Goal: Task Accomplishment & Management: Use online tool/utility

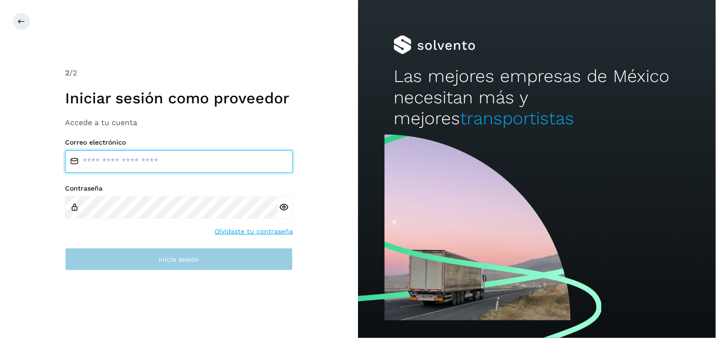
type input "**********"
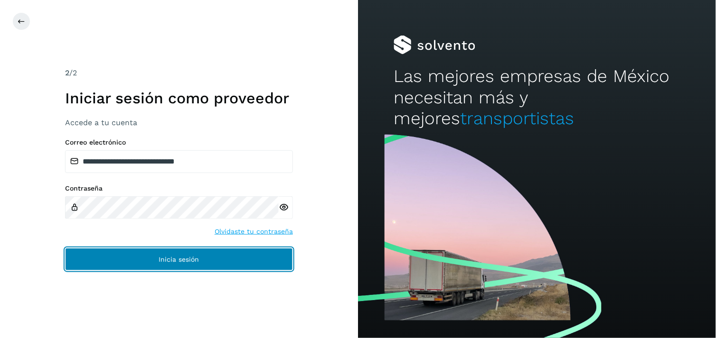
click at [188, 266] on button "Inicia sesión" at bounding box center [179, 259] width 228 height 23
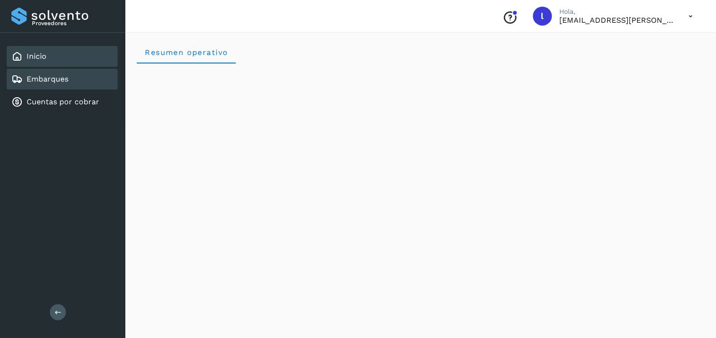
click at [59, 79] on link "Embarques" at bounding box center [48, 79] width 42 height 9
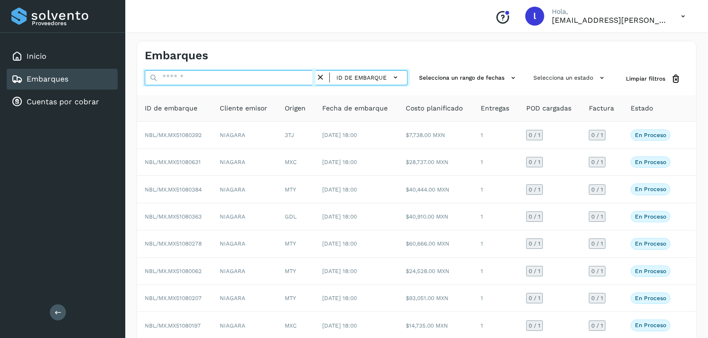
paste input "**********"
click at [182, 79] on input "text" at bounding box center [230, 77] width 171 height 15
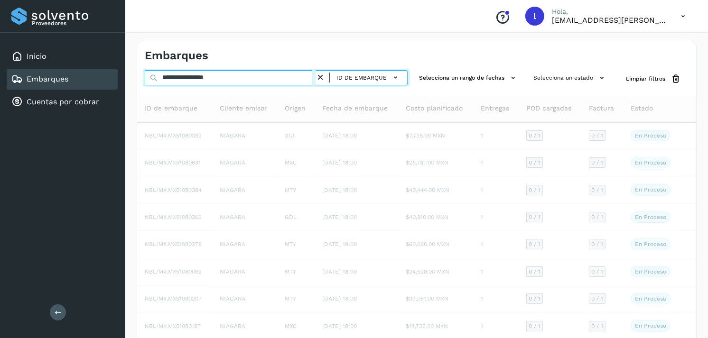
type input "**********"
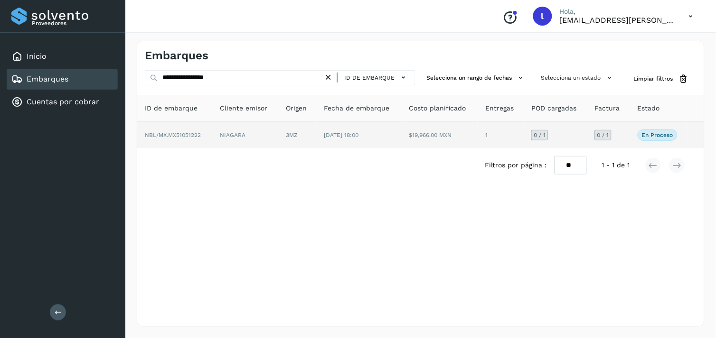
click at [169, 137] on span "NBL/MX.MX51051222" at bounding box center [173, 135] width 56 height 7
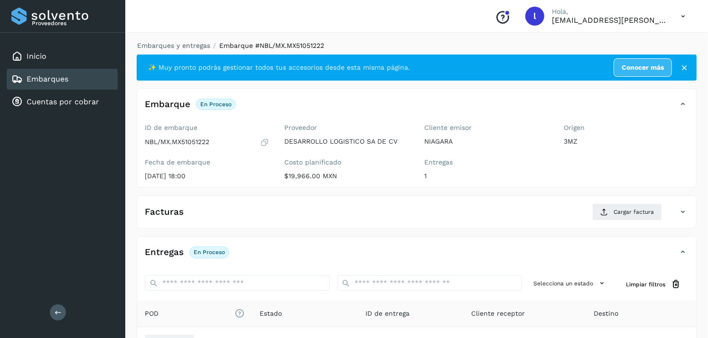
click at [497, 215] on div "Facturas Cargar factura" at bounding box center [407, 212] width 540 height 17
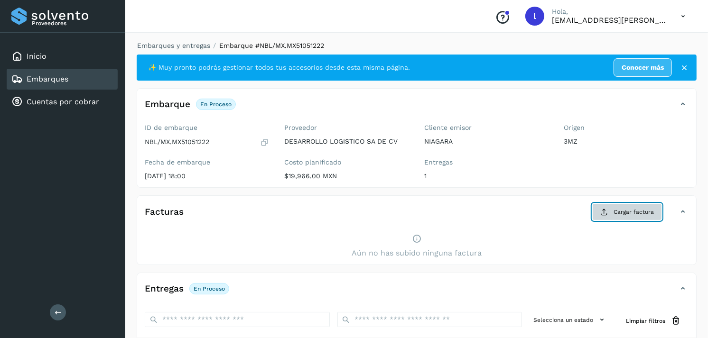
click at [620, 210] on span "Cargar factura" at bounding box center [634, 212] width 40 height 9
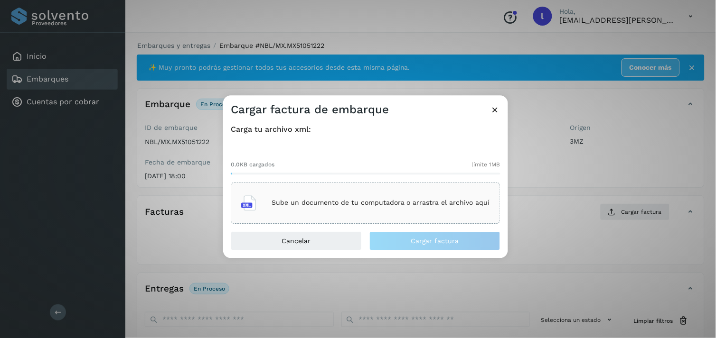
click at [355, 187] on div "Sube un documento de tu computadora o arrastra el archivo aquí" at bounding box center [366, 203] width 270 height 42
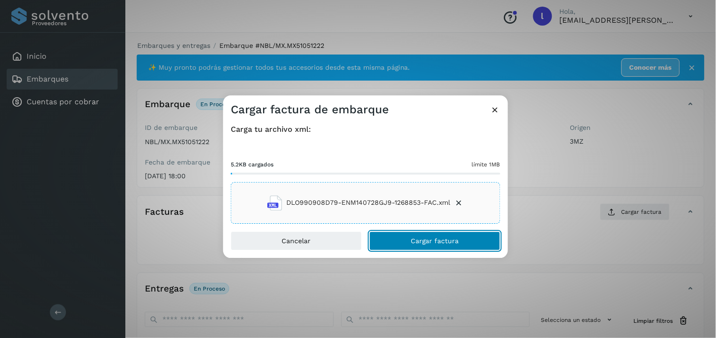
click at [425, 235] on button "Cargar factura" at bounding box center [434, 241] width 131 height 19
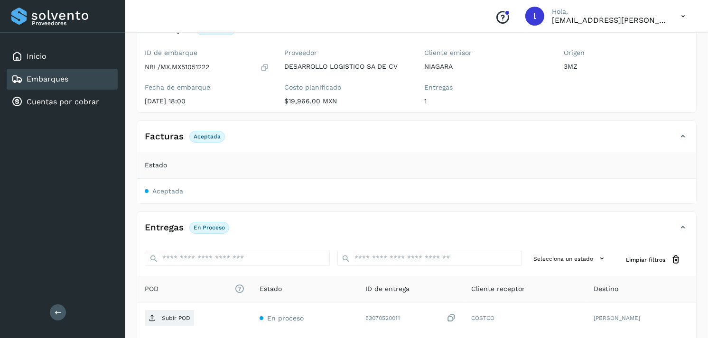
scroll to position [111, 0]
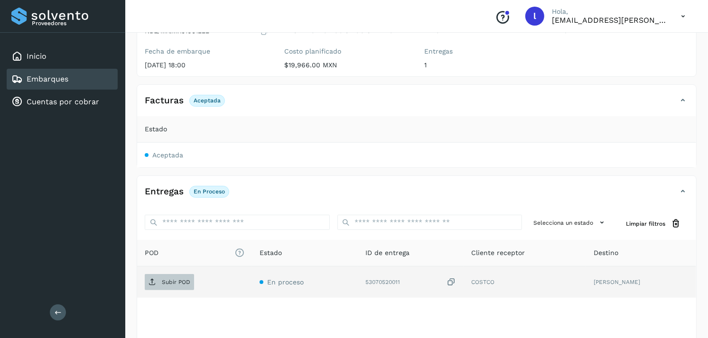
click at [168, 278] on span "Subir POD" at bounding box center [169, 282] width 49 height 15
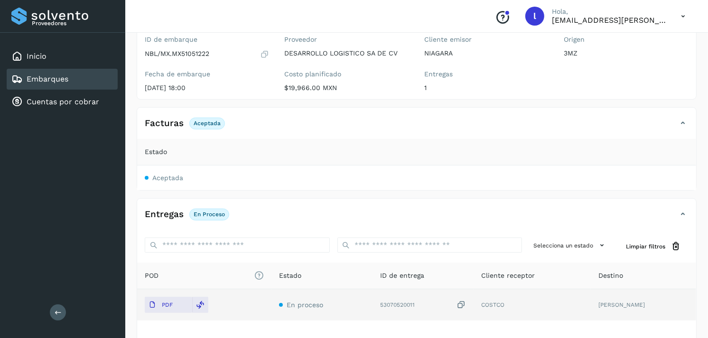
scroll to position [0, 0]
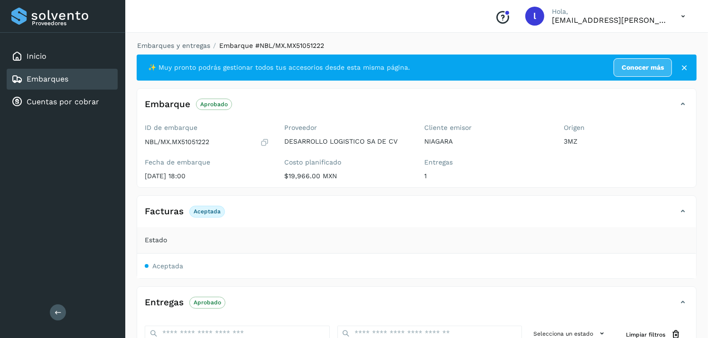
click at [77, 76] on div "Embarques" at bounding box center [62, 79] width 111 height 21
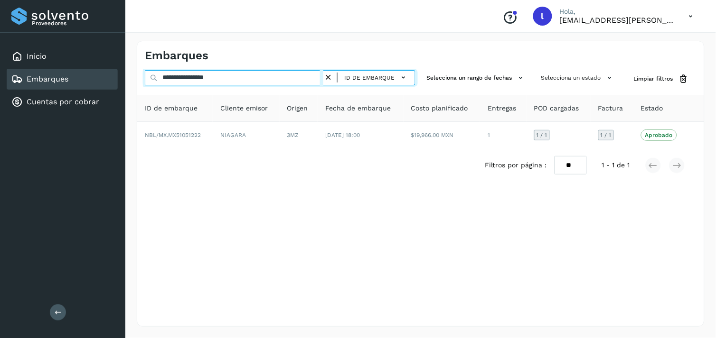
drag, startPoint x: 253, startPoint y: 77, endPoint x: 147, endPoint y: 75, distance: 105.9
click at [147, 75] on input "**********" at bounding box center [234, 77] width 178 height 15
paste input "text"
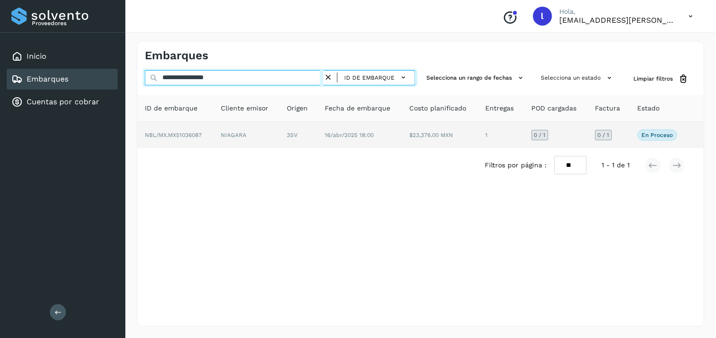
type input "**********"
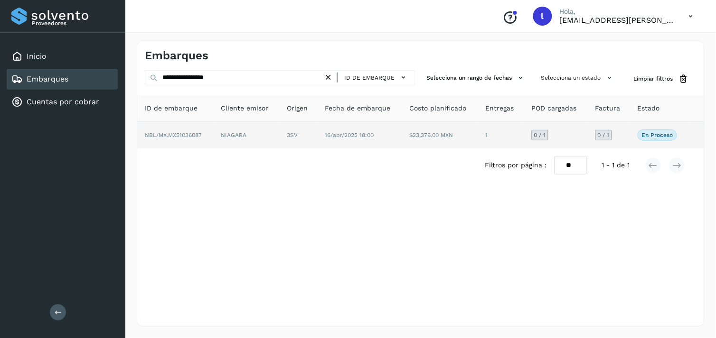
click at [190, 136] on span "NBL/MX.MX51036087" at bounding box center [173, 135] width 57 height 7
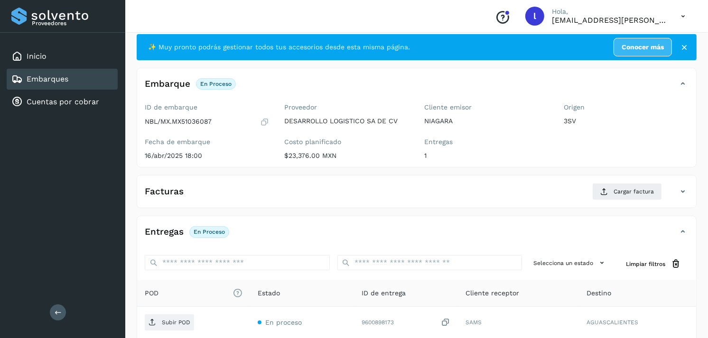
scroll to position [21, 0]
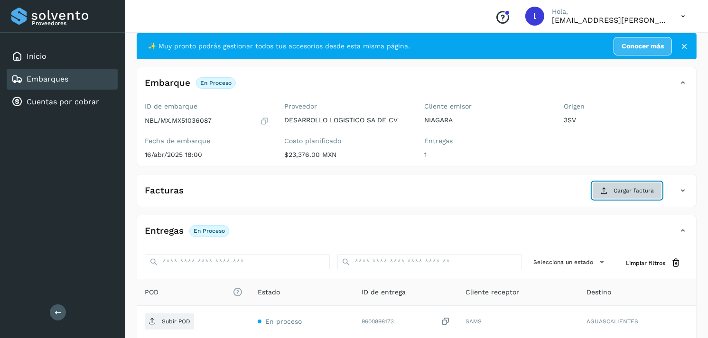
click at [627, 191] on span "Cargar factura" at bounding box center [634, 191] width 40 height 9
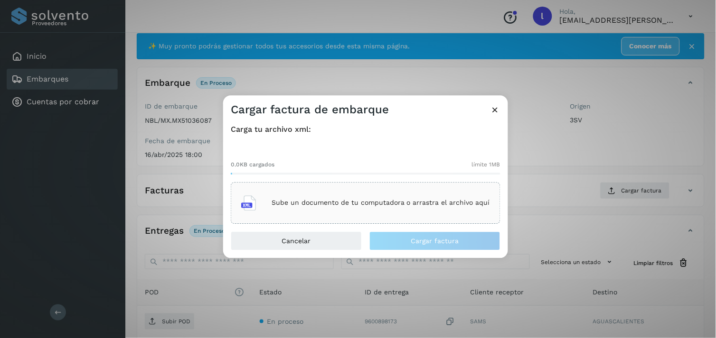
click at [404, 203] on p "Sube un documento de tu computadora o arrastra el archivo aquí" at bounding box center [380, 203] width 218 height 8
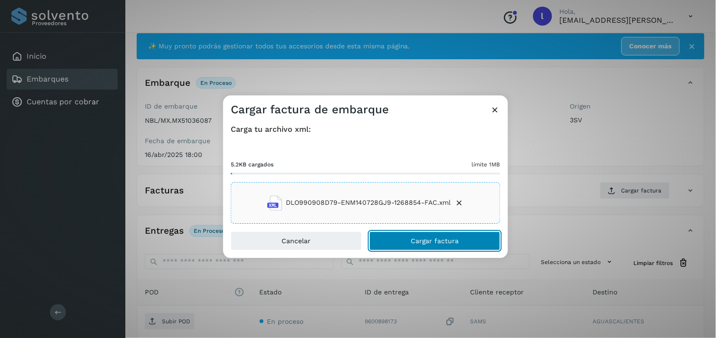
click at [453, 239] on span "Cargar factura" at bounding box center [435, 241] width 48 height 7
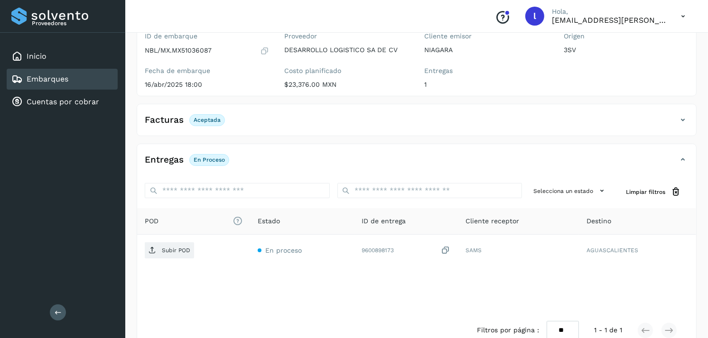
scroll to position [92, 0]
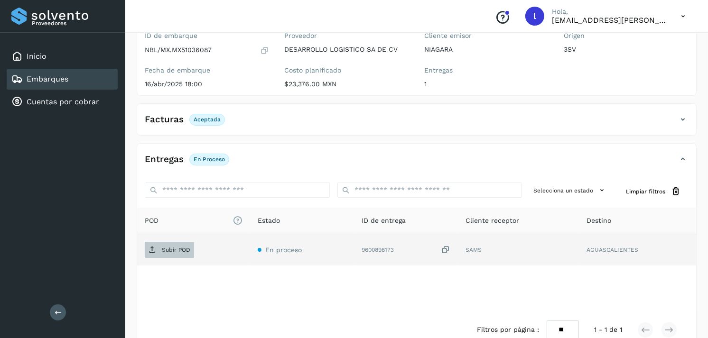
click at [176, 253] on span "Subir POD" at bounding box center [169, 250] width 49 height 15
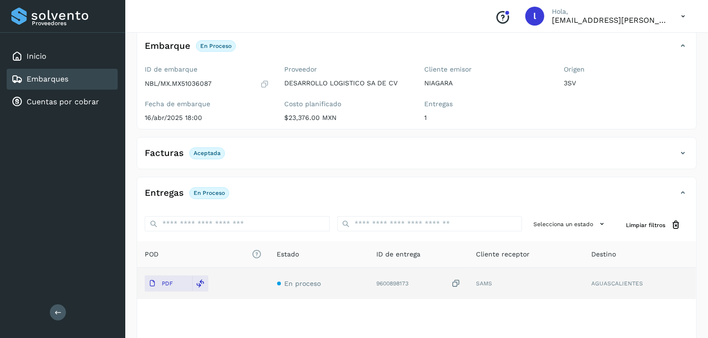
scroll to position [21, 0]
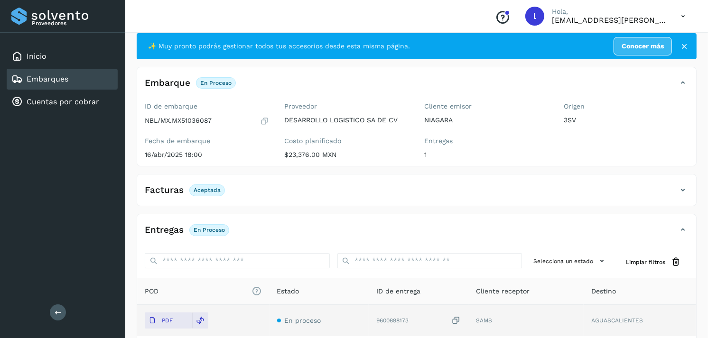
click at [39, 76] on link "Embarques" at bounding box center [48, 79] width 42 height 9
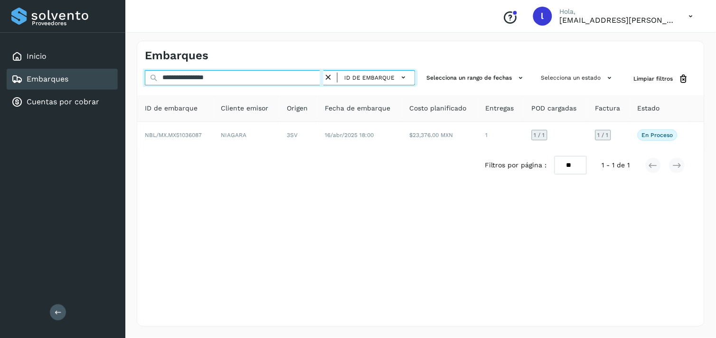
drag, startPoint x: 251, startPoint y: 77, endPoint x: 97, endPoint y: 83, distance: 153.4
click at [97, 83] on div "**********" at bounding box center [358, 169] width 716 height 338
paste input "text"
drag, startPoint x: 244, startPoint y: 76, endPoint x: 96, endPoint y: 78, distance: 148.1
click at [96, 78] on div "**********" at bounding box center [358, 169] width 716 height 338
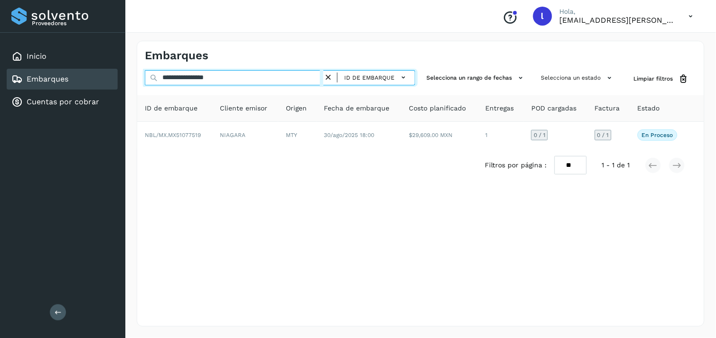
paste input "text"
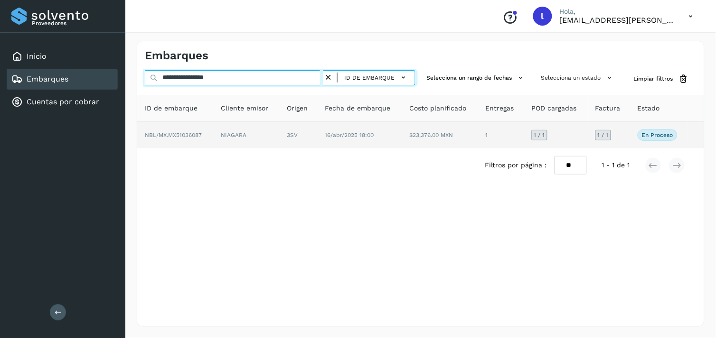
type input "**********"
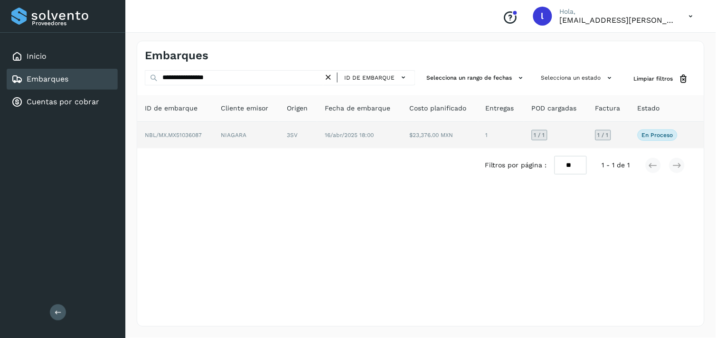
click at [169, 135] on span "NBL/MX.MX51036087" at bounding box center [173, 135] width 57 height 7
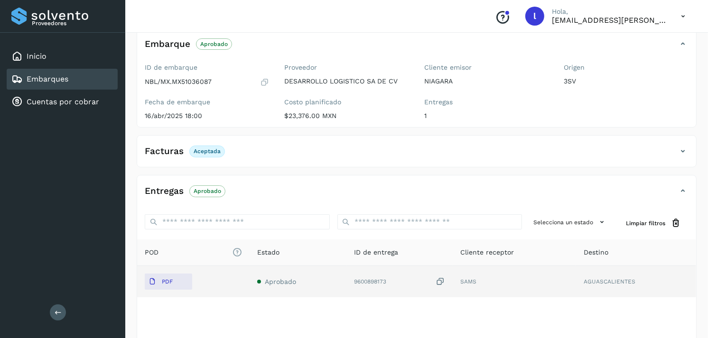
scroll to position [68, 0]
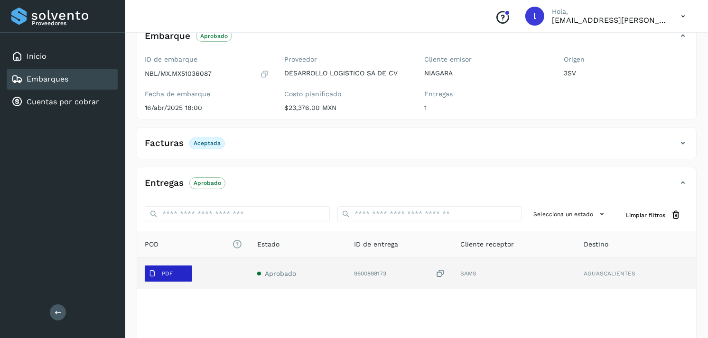
click at [187, 273] on button "PDF" at bounding box center [168, 274] width 47 height 16
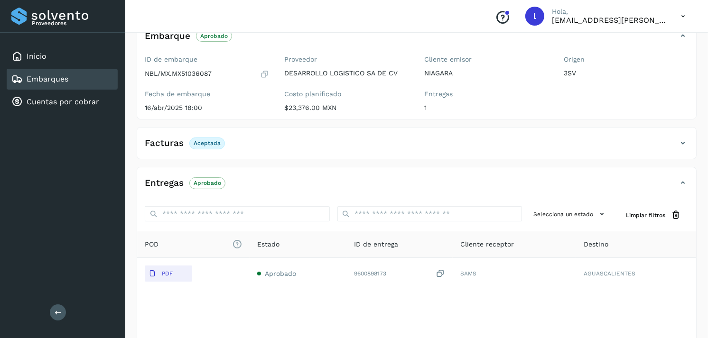
click at [233, 300] on div "POD El tamaño máximo de archivo es de 20 Mb. Estado ID de entrega Cliente recep…" at bounding box center [416, 284] width 559 height 105
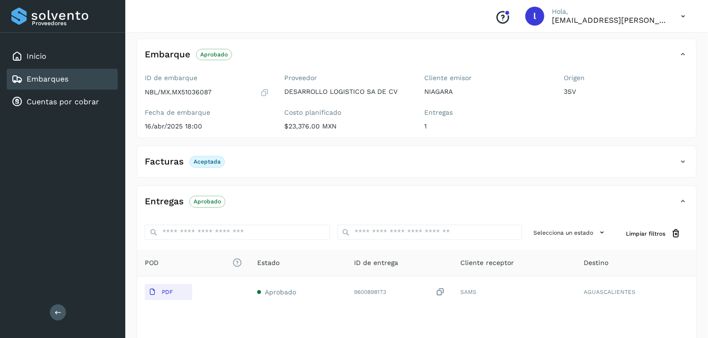
scroll to position [51, 0]
click at [69, 76] on div "Embarques" at bounding box center [62, 79] width 111 height 21
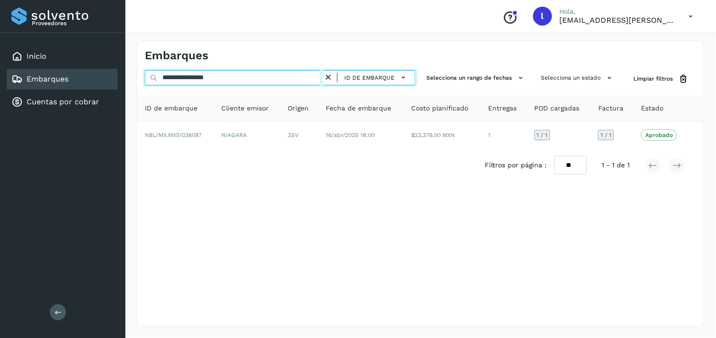
drag, startPoint x: 262, startPoint y: 81, endPoint x: 106, endPoint y: 77, distance: 156.2
click at [106, 77] on div "**********" at bounding box center [358, 169] width 716 height 338
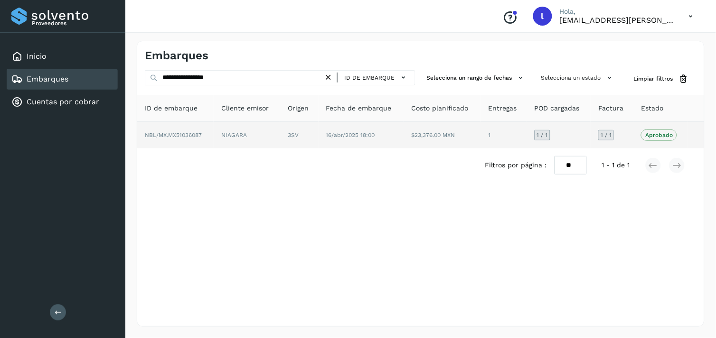
click at [171, 133] on span "NBL/MX.MX51036087" at bounding box center [173, 135] width 57 height 7
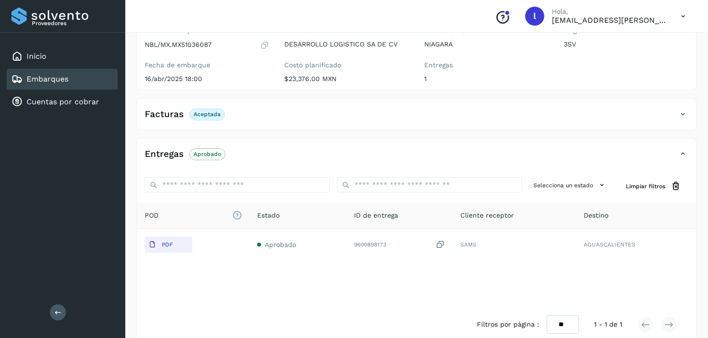
scroll to position [107, 0]
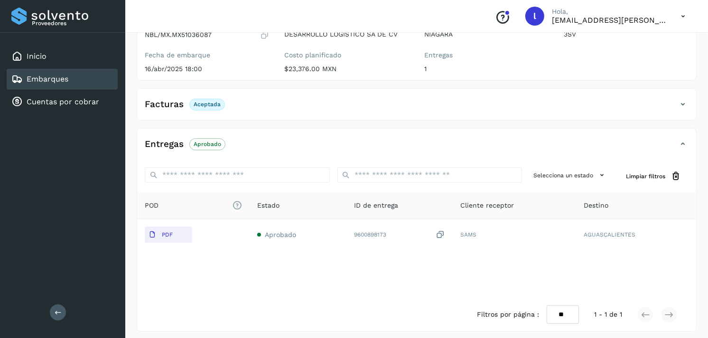
click at [256, 109] on div "Facturas Aceptada" at bounding box center [407, 104] width 540 height 16
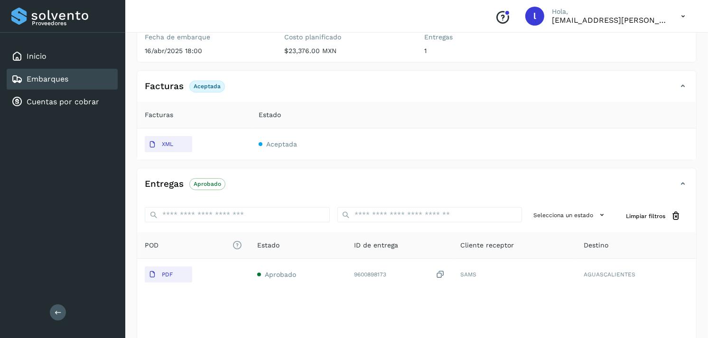
scroll to position [0, 0]
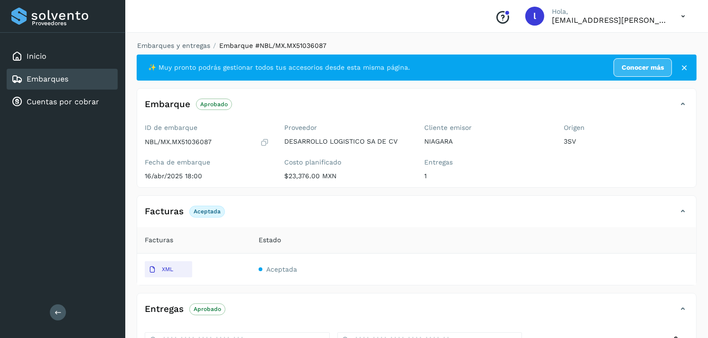
click at [96, 79] on div "Embarques" at bounding box center [62, 79] width 111 height 21
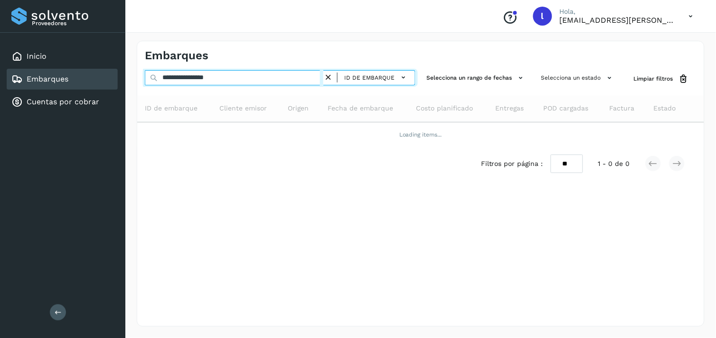
drag, startPoint x: 253, startPoint y: 80, endPoint x: 134, endPoint y: 74, distance: 118.8
click at [134, 74] on div "**********" at bounding box center [420, 183] width 590 height 309
paste input "text"
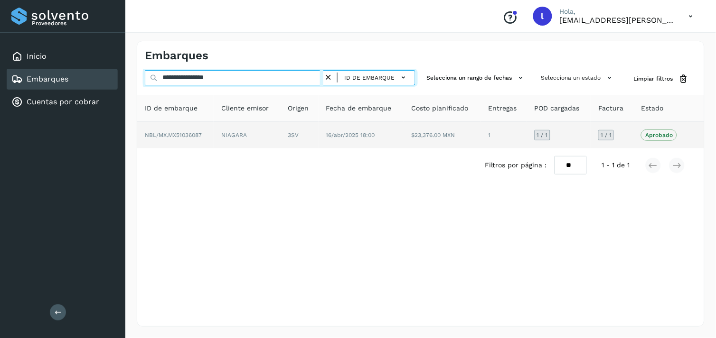
type input "**********"
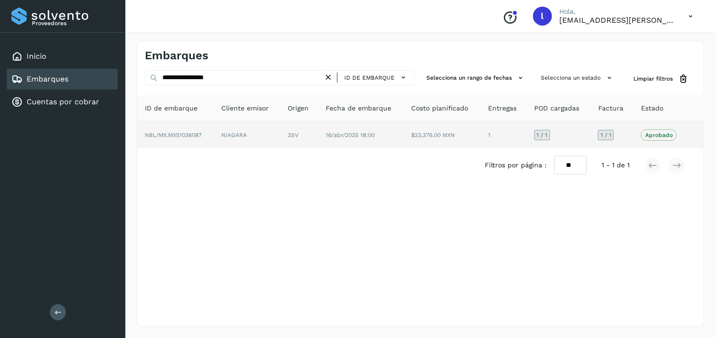
click at [187, 132] on span "NBL/MX.MX51036087" at bounding box center [173, 135] width 57 height 7
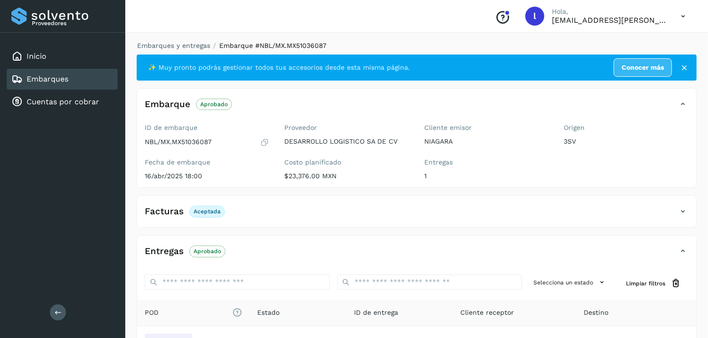
click at [73, 76] on div "Embarques" at bounding box center [62, 79] width 111 height 21
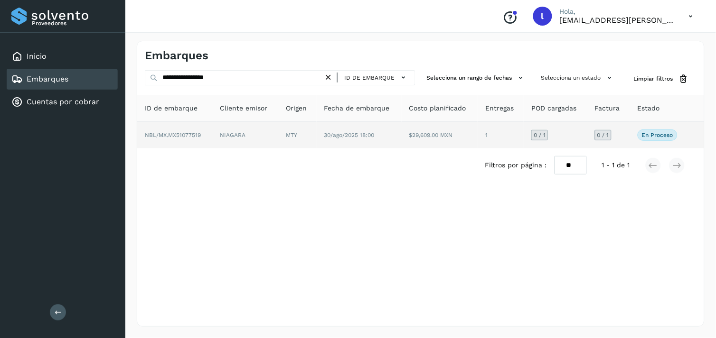
click at [182, 126] on td "NBL/MX.MX51077519" at bounding box center [174, 135] width 75 height 27
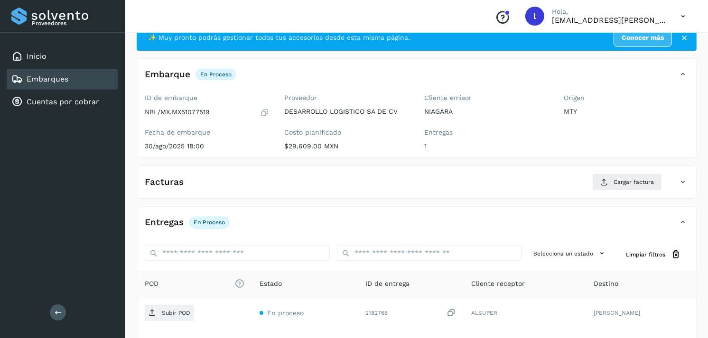
scroll to position [48, 0]
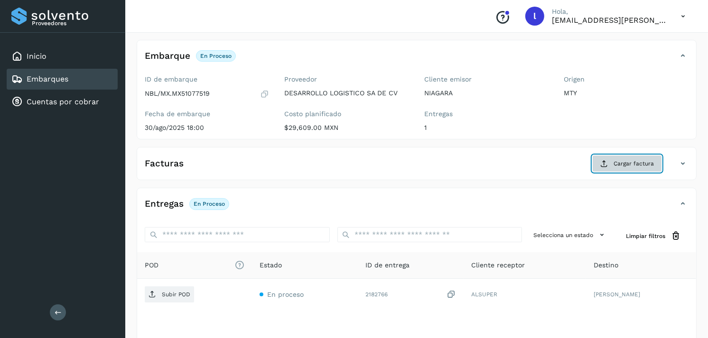
click at [639, 159] on span "Cargar factura" at bounding box center [634, 163] width 40 height 9
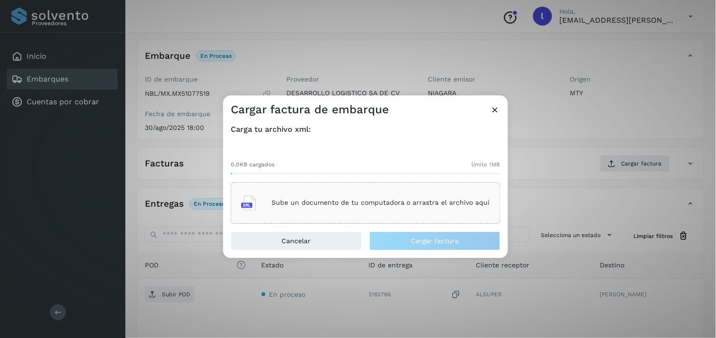
click at [411, 209] on div "Sube un documento de tu computadora o arrastra el archivo aquí" at bounding box center [365, 203] width 249 height 26
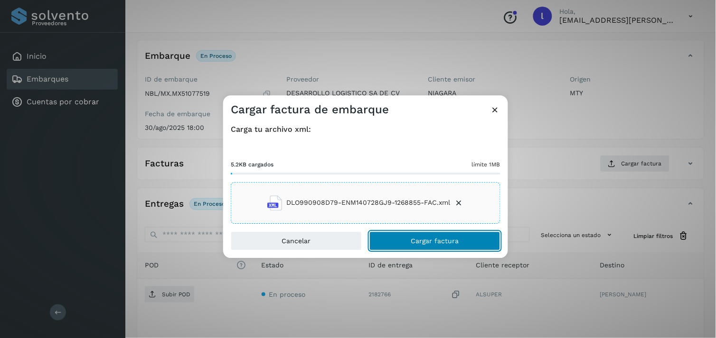
click at [437, 240] on span "Cargar factura" at bounding box center [435, 241] width 48 height 7
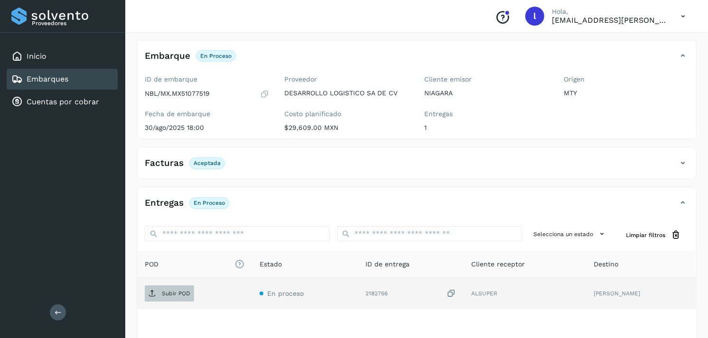
click at [172, 297] on p "Subir POD" at bounding box center [176, 293] width 28 height 7
click at [171, 293] on p "Subir POD" at bounding box center [176, 293] width 28 height 7
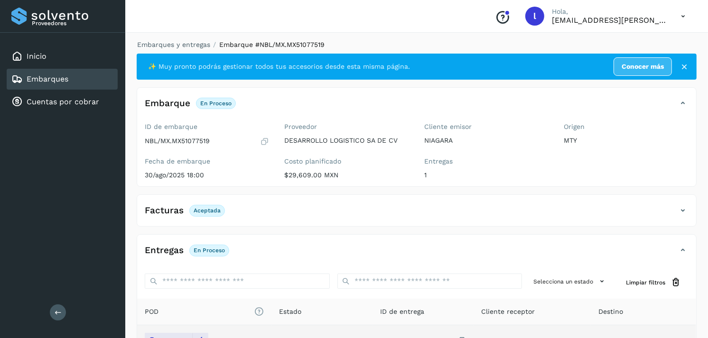
scroll to position [0, 0]
